Goal: Task Accomplishment & Management: Complete application form

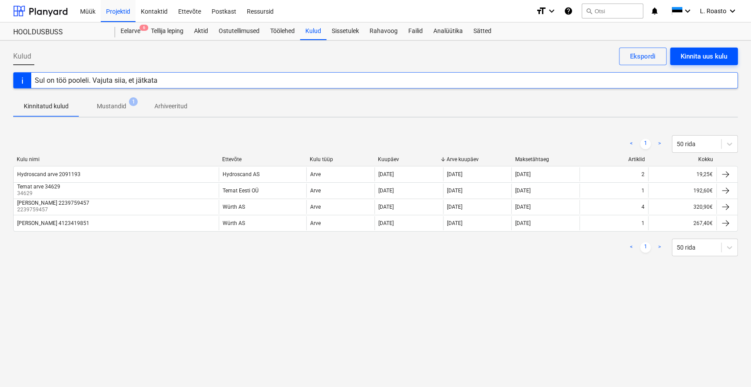
click at [718, 56] on div "Kinnita uus kulu" at bounding box center [704, 56] width 47 height 11
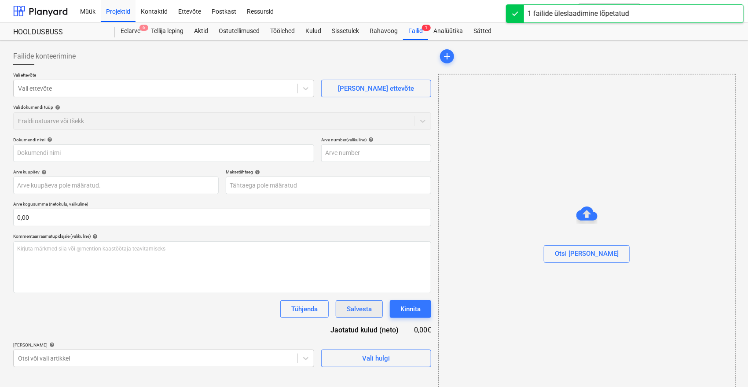
type input "Arve_2122316_20250829.PDF"
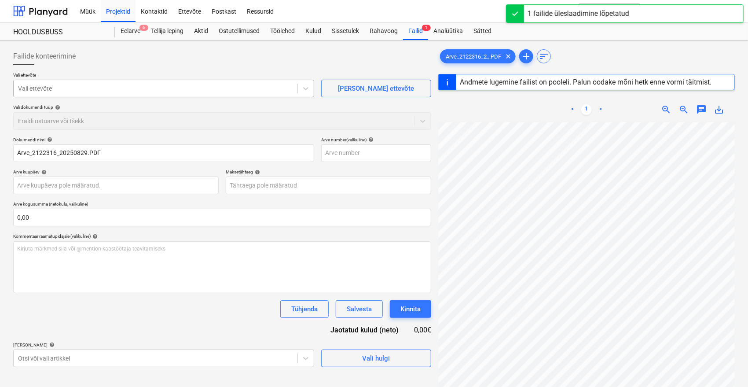
click at [105, 91] on div at bounding box center [155, 88] width 275 height 9
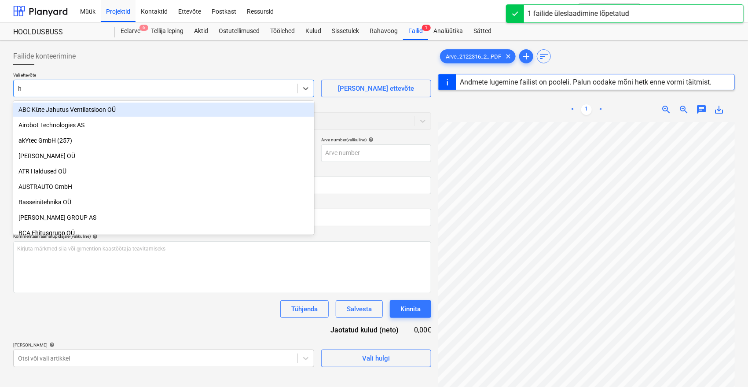
type input "hy"
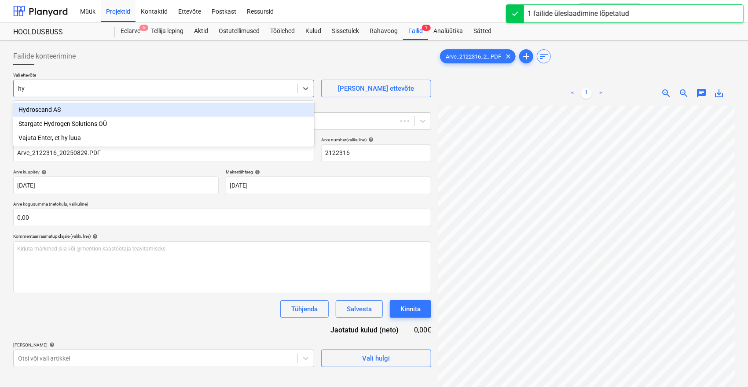
type input "2122316"
type input "[DATE]"
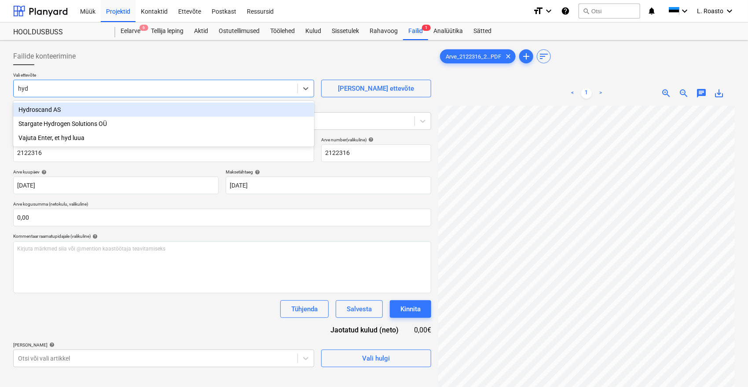
type input "hydr"
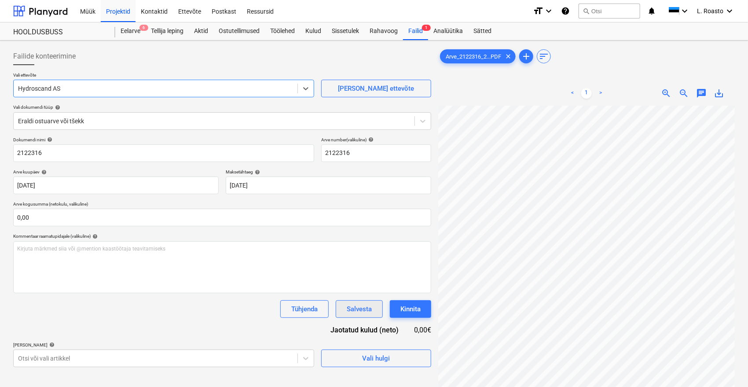
click at [359, 306] on div "Salvesta" at bounding box center [359, 308] width 25 height 11
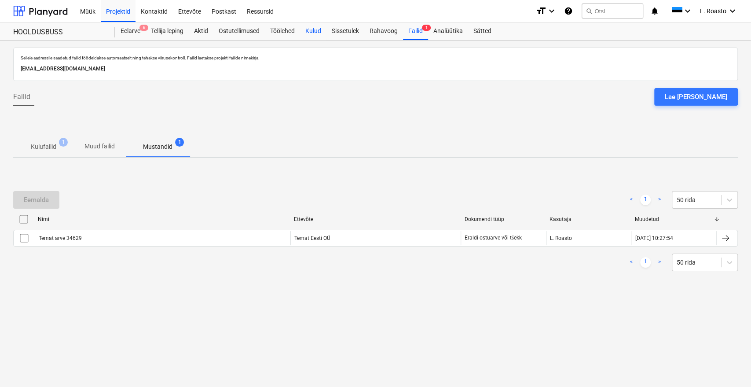
click at [324, 33] on div "Kulud" at bounding box center [313, 31] width 26 height 18
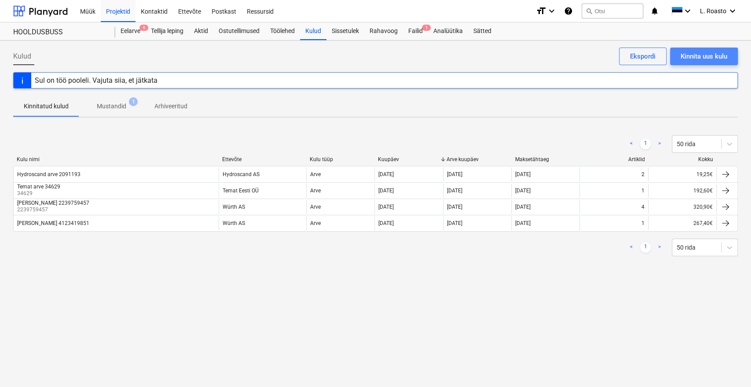
click at [727, 58] on div "Kinnita uus kulu" at bounding box center [704, 56] width 47 height 11
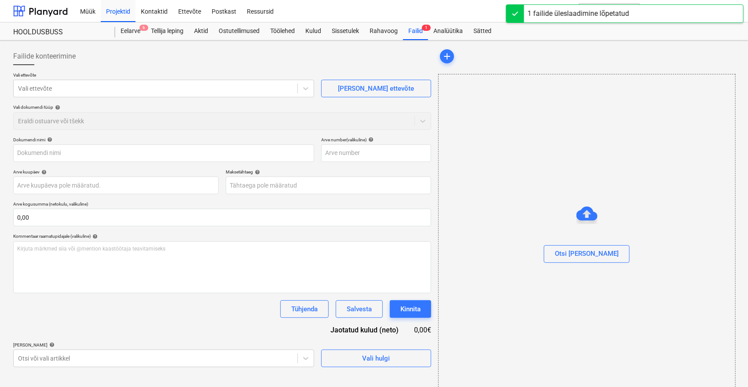
click at [239, 56] on div "Failide konteerimine" at bounding box center [222, 57] width 418 height 18
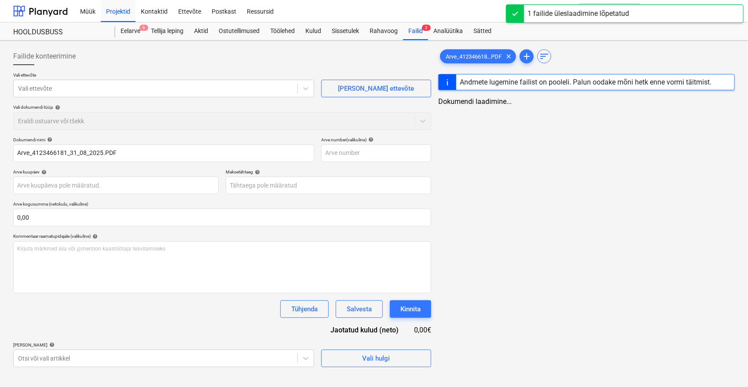
type input "Arve_4123466181_31_08_2025.PDF"
click at [208, 92] on div at bounding box center [155, 88] width 275 height 9
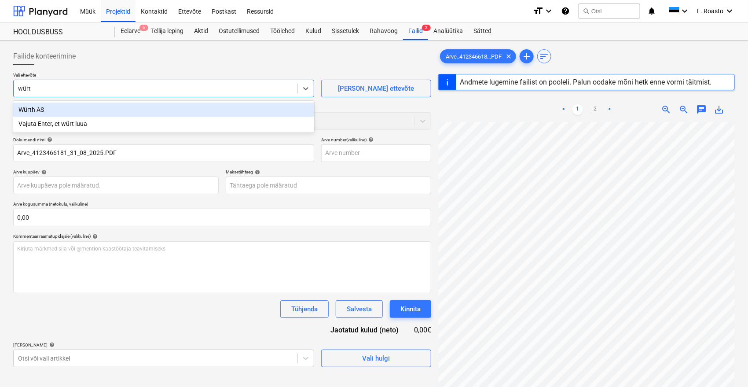
type input "würth"
type input "2244525987"
type input "[DATE]"
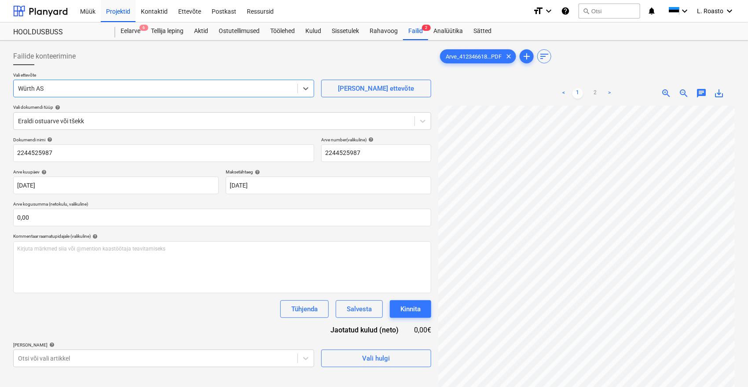
click at [92, 343] on div "[PERSON_NAME] artiklid help" at bounding box center [163, 345] width 301 height 6
click at [361, 312] on div "Salvesta" at bounding box center [359, 308] width 25 height 11
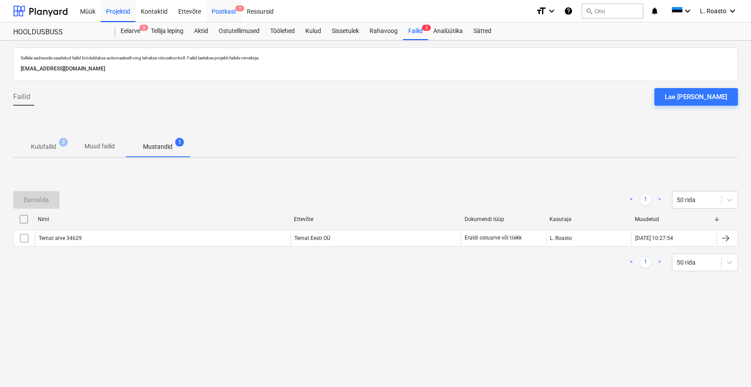
click at [223, 11] on div "Postkast 1" at bounding box center [223, 11] width 35 height 22
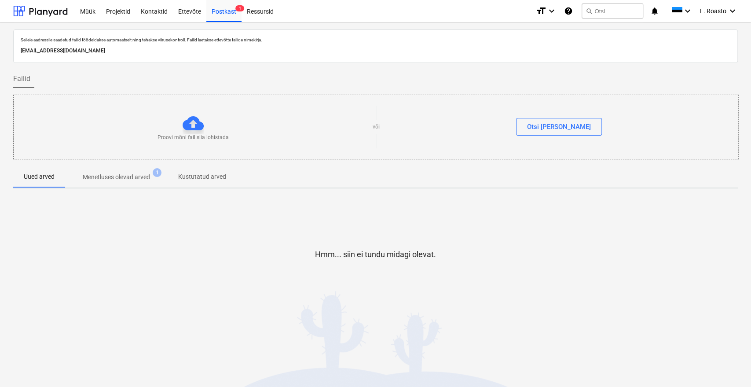
click at [97, 182] on span "Menetluses olevad arved 1" at bounding box center [116, 177] width 103 height 16
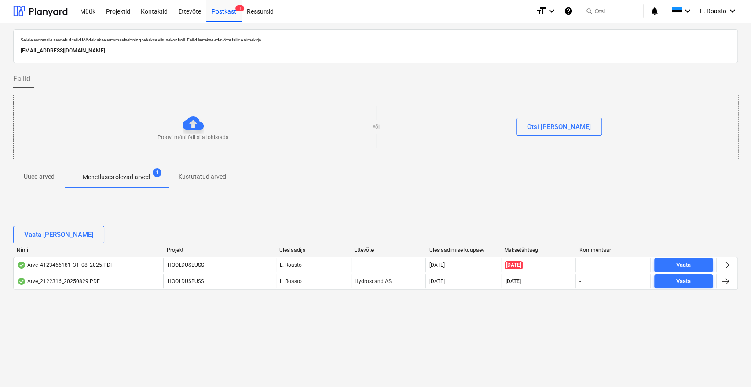
click at [33, 180] on p "Uued arved" at bounding box center [39, 176] width 31 height 9
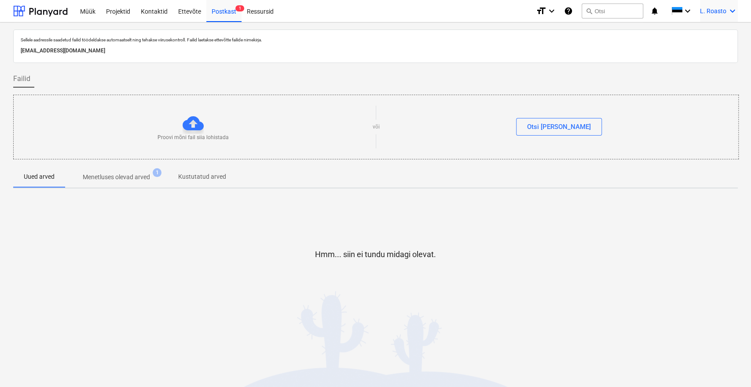
click at [727, 16] on div "L. Roasto keyboard_arrow_down" at bounding box center [719, 11] width 38 height 22
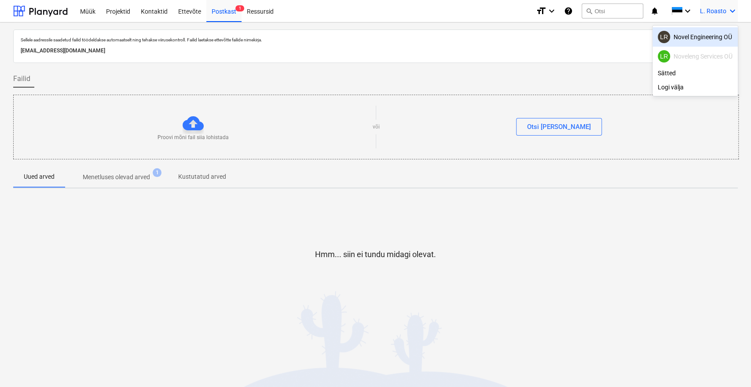
click at [703, 38] on div "LR Novel Engineering OÜ" at bounding box center [695, 37] width 75 height 12
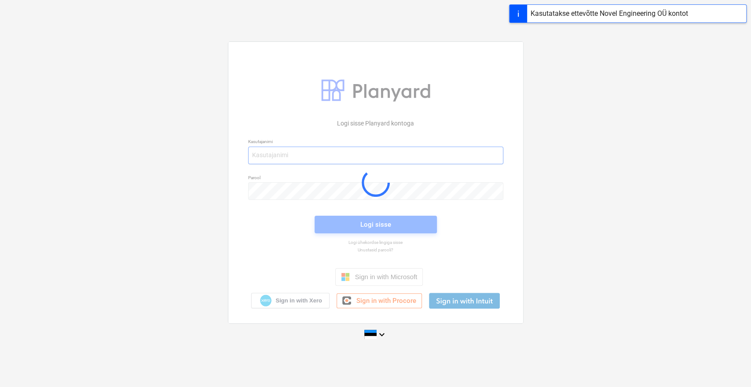
type input "[EMAIL_ADDRESS][DOMAIN_NAME]"
